Goal: Task Accomplishment & Management: Manage account settings

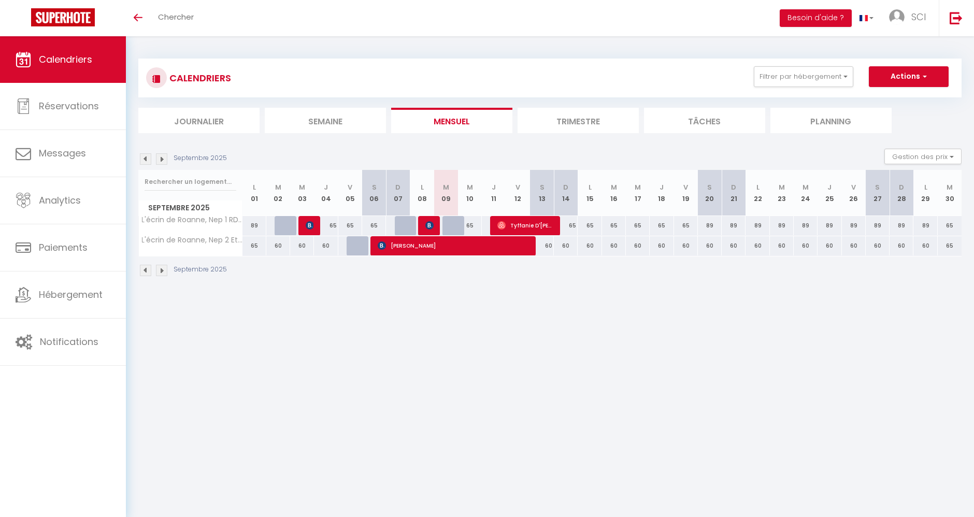
click at [458, 229] on div "65" at bounding box center [470, 225] width 24 height 19
type input "65"
type input "Mer 10 Septembre 2025"
type input "Jeu 11 Septembre 2025"
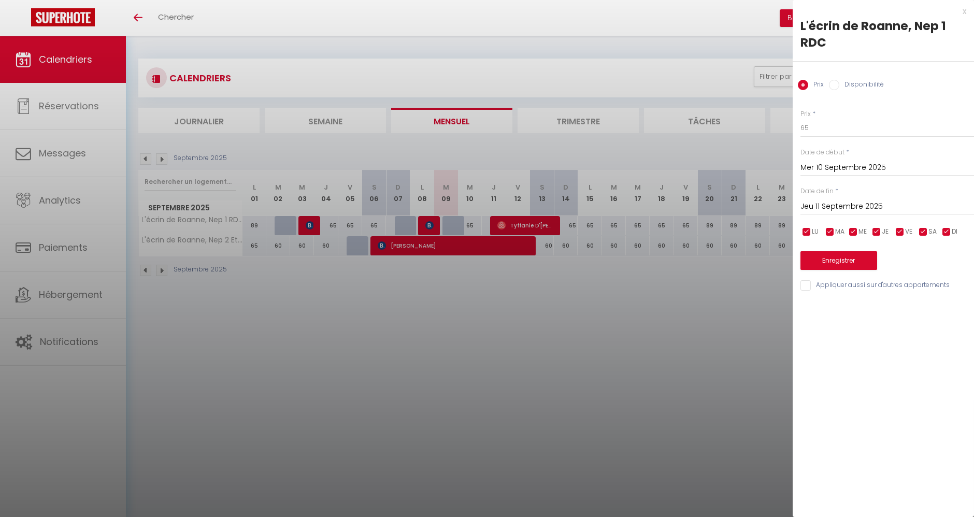
click at [840, 80] on label "Disponibilité" at bounding box center [862, 85] width 45 height 11
click at [840, 80] on input "Disponibilité" at bounding box center [834, 85] width 10 height 10
radio input "true"
radio input "false"
click at [437, 372] on div at bounding box center [487, 258] width 974 height 517
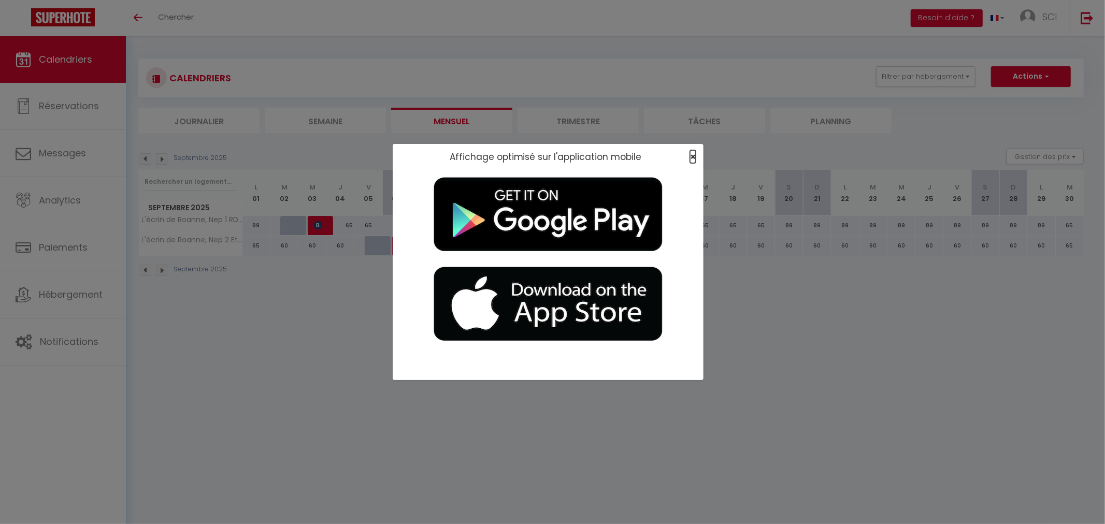
click at [693, 160] on span "×" at bounding box center [693, 156] width 6 height 13
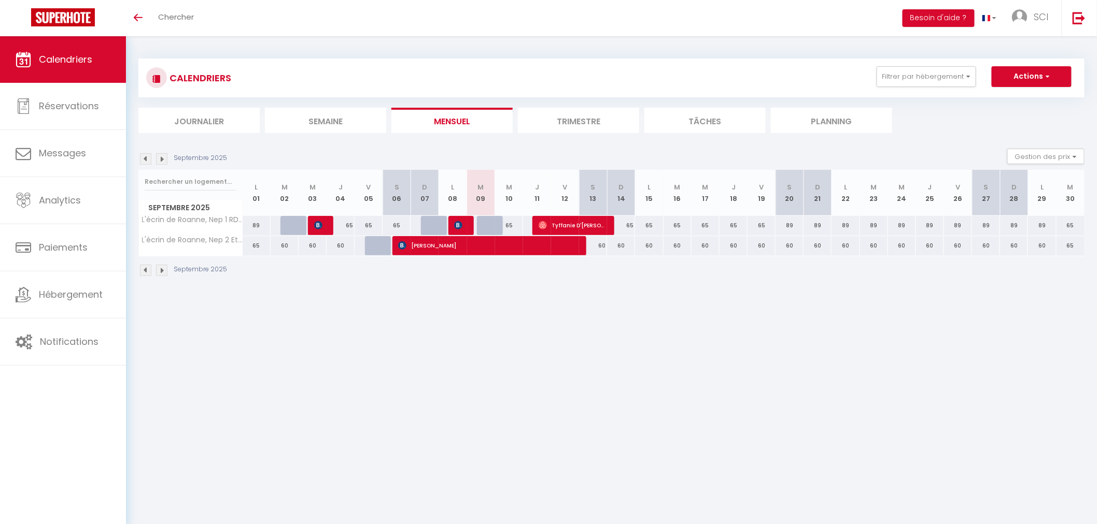
click at [496, 226] on div "65" at bounding box center [509, 225] width 28 height 19
select select "1"
type input "Mer 10 Septembre 2025"
type input "Jeu 11 Septembre 2025"
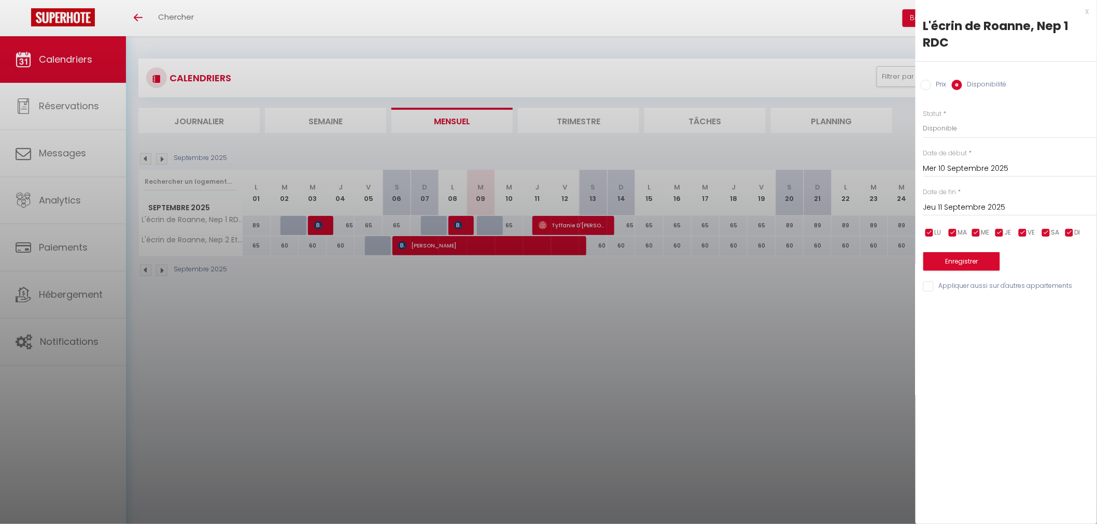
click at [491, 226] on div at bounding box center [548, 262] width 1097 height 524
select select
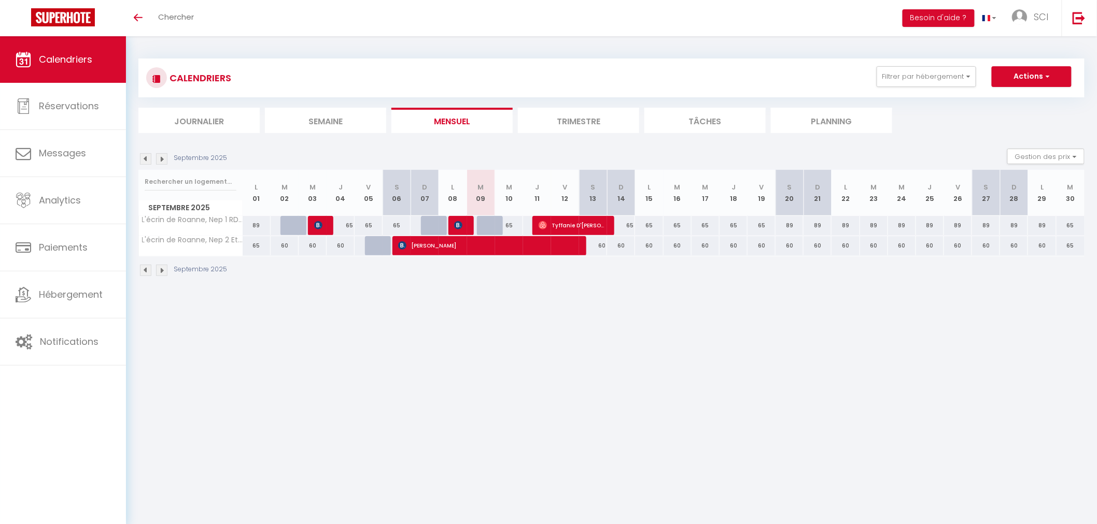
click at [479, 224] on div at bounding box center [491, 226] width 28 height 20
select select "1"
type input "[DATE] Septembre 2025"
type input "Mer 10 Septembre 2025"
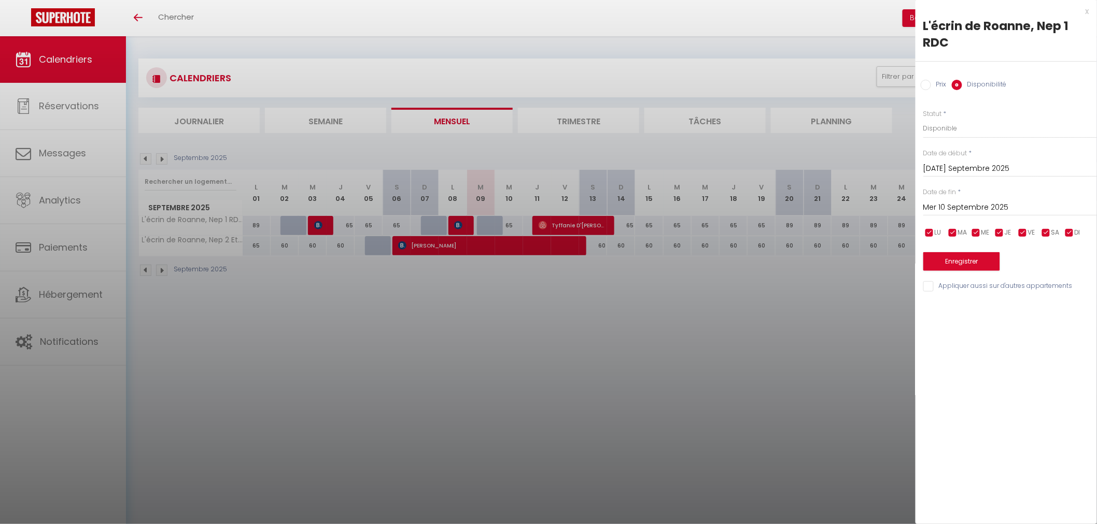
click at [709, 363] on div at bounding box center [548, 262] width 1097 height 524
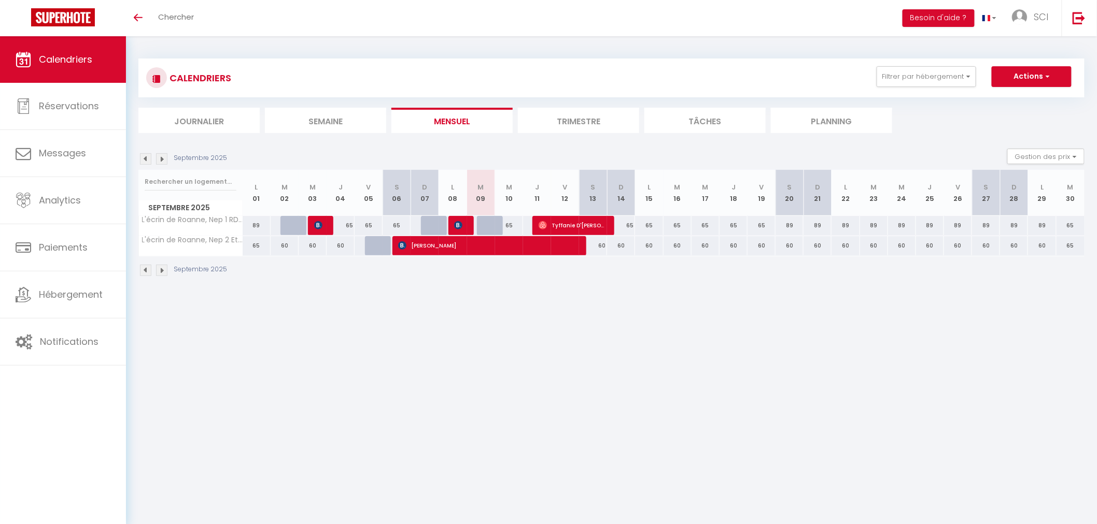
drag, startPoint x: 484, startPoint y: 224, endPoint x: 448, endPoint y: 308, distance: 90.8
click at [448, 308] on body "🟢 Des questions ou besoin d'assistance pour la migration AirBnB? Connectez-vous…" at bounding box center [548, 298] width 1097 height 524
click at [474, 183] on th "M 09" at bounding box center [481, 193] width 28 height 46
click at [484, 211] on th "M 09" at bounding box center [481, 193] width 28 height 46
click at [475, 227] on div "65" at bounding box center [480, 225] width 29 height 19
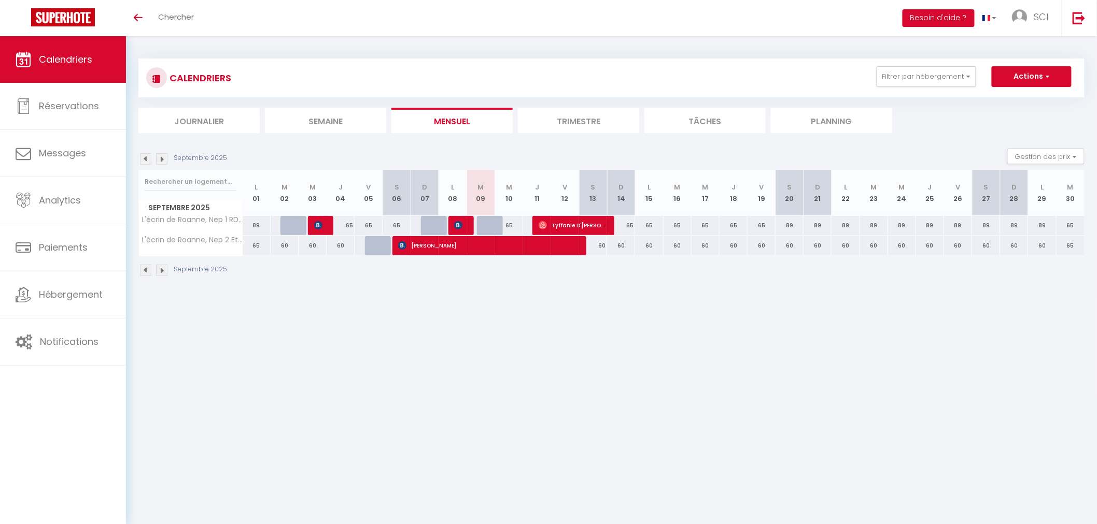
select select "1"
type input "[DATE] Septembre 2025"
type input "Mer 10 Septembre 2025"
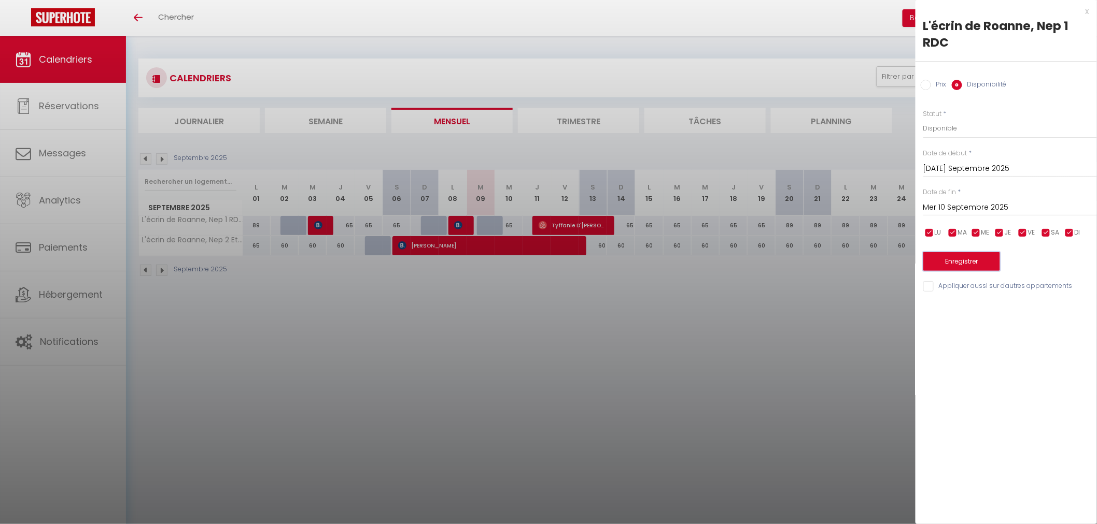
click at [968, 267] on button "Enregistrer" at bounding box center [961, 261] width 77 height 19
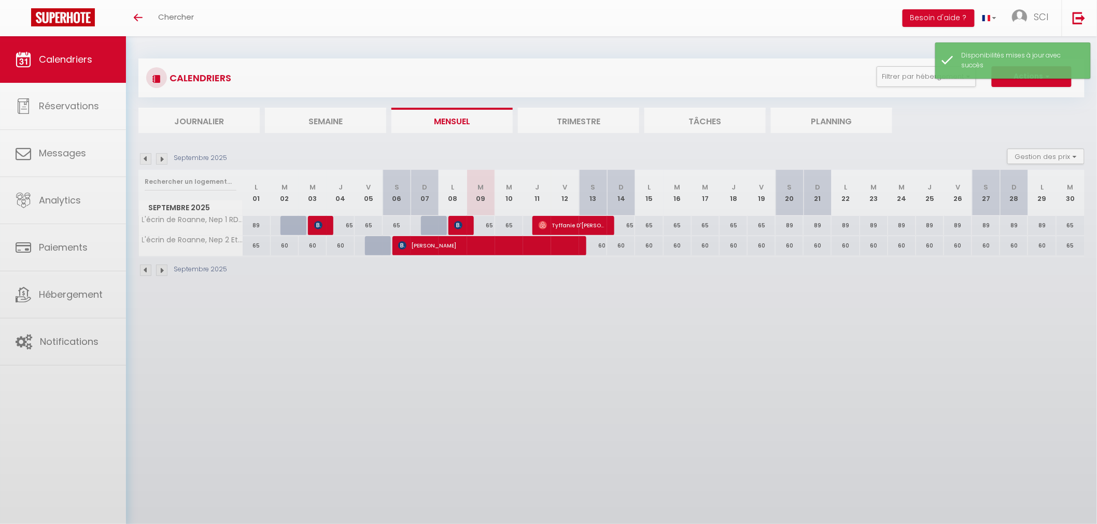
click at [620, 382] on body "🟢 Des questions ou besoin d'assistance pour la migration AirBnB? Connectez-vous…" at bounding box center [548, 298] width 1097 height 524
